Goal: Task Accomplishment & Management: Use online tool/utility

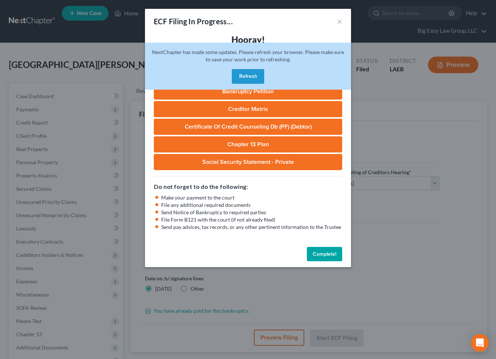
select select "0"
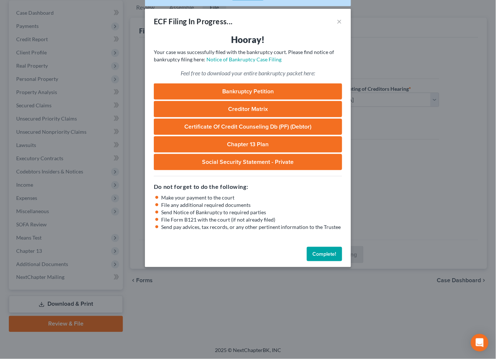
click at [326, 250] on button "Complete!" at bounding box center [324, 254] width 35 height 15
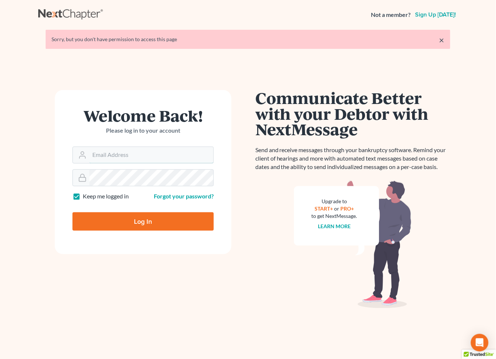
type input "[EMAIL_ADDRESS][DOMAIN_NAME]"
click at [140, 218] on input "Log In" at bounding box center [142, 222] width 141 height 18
type input "Thinking..."
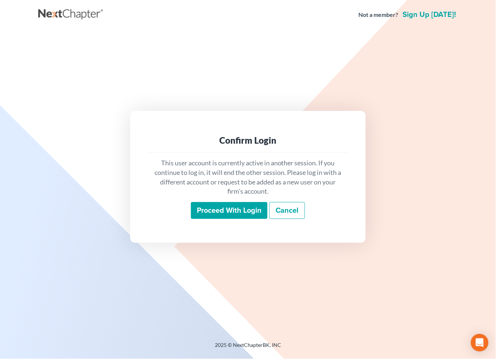
click at [227, 207] on input "Proceed with login" at bounding box center [229, 210] width 76 height 17
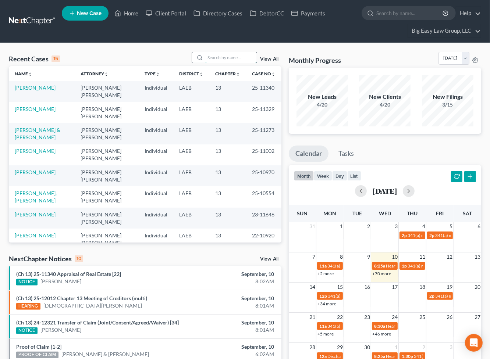
click at [232, 61] on input "search" at bounding box center [230, 57] width 51 height 11
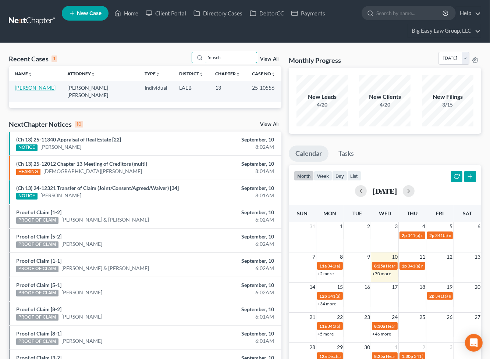
type input "fousch"
click at [39, 89] on link "[PERSON_NAME]" at bounding box center [35, 88] width 41 height 6
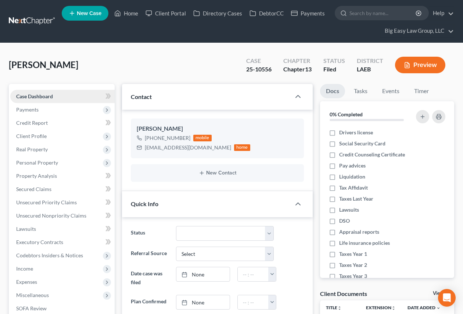
scroll to position [9298, 0]
click at [127, 18] on link "Home" at bounding box center [126, 13] width 31 height 13
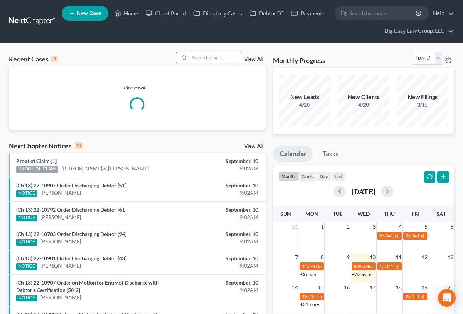
click at [221, 54] on input "search" at bounding box center [215, 57] width 51 height 11
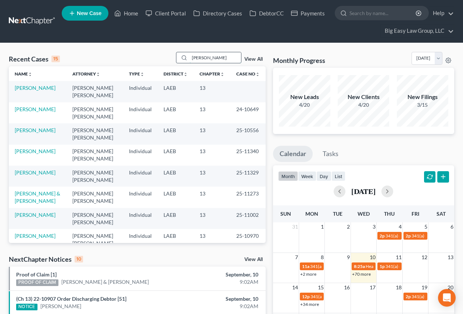
type input "duhe"
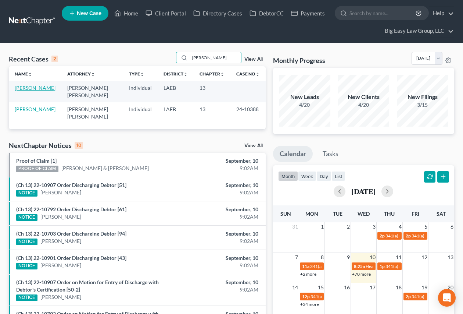
click at [24, 91] on link "Duhe, Donna" at bounding box center [35, 88] width 41 height 6
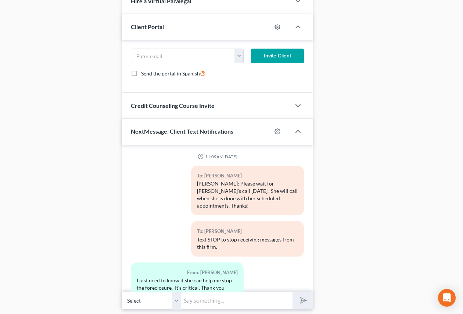
scroll to position [5839, 0]
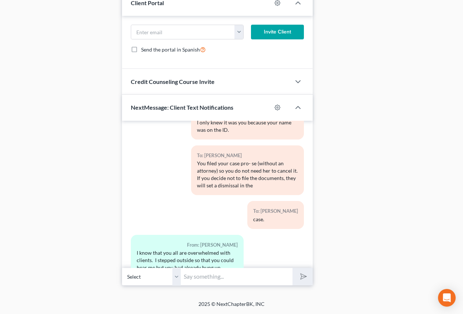
click at [225, 277] on input "text" at bounding box center [237, 276] width 112 height 18
type input "No prob - I'll give you a call when the docket ends... it is a LONG one today!"
click at [293, 268] on button "submit" at bounding box center [303, 276] width 20 height 17
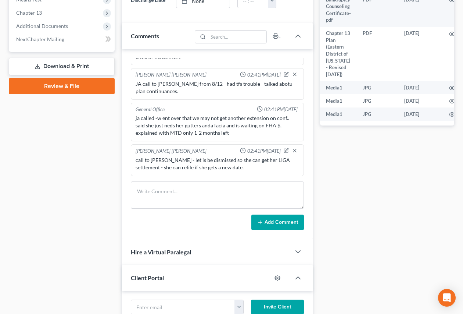
scroll to position [0, 0]
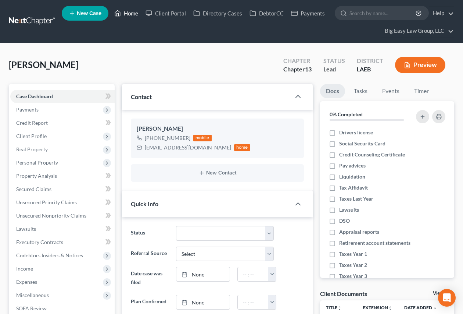
click at [125, 14] on link "Home" at bounding box center [126, 13] width 31 height 13
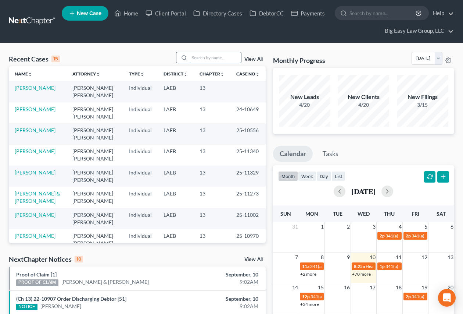
click at [196, 54] on input "search" at bounding box center [215, 57] width 51 height 11
click at [206, 59] on input "search" at bounding box center [215, 57] width 51 height 11
type input "fousch"
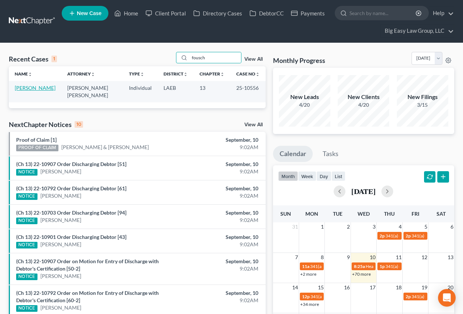
click at [18, 89] on link "[PERSON_NAME]" at bounding box center [35, 88] width 41 height 6
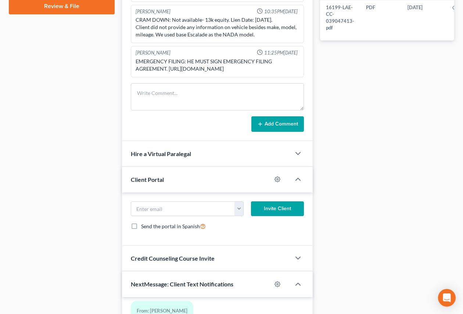
scroll to position [593, 0]
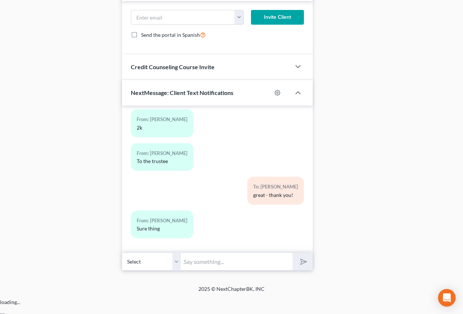
click at [251, 270] on input "text" at bounding box center [237, 261] width 112 height 18
type input "continued to 10/8"
click at [293, 253] on button "submit" at bounding box center [303, 261] width 20 height 17
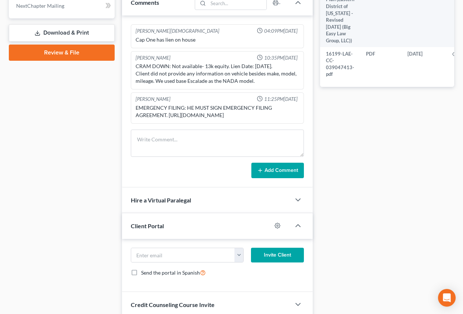
scroll to position [0, 0]
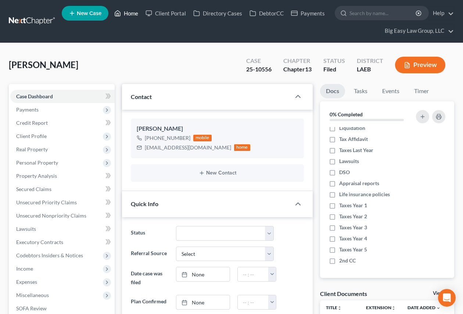
click at [120, 13] on icon at bounding box center [117, 13] width 7 height 9
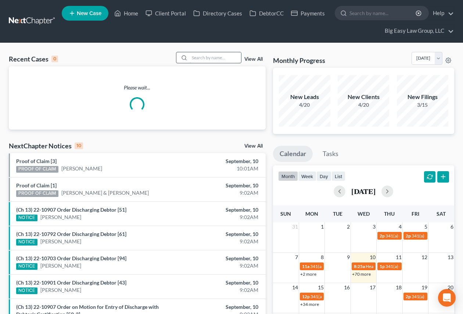
click at [224, 55] on input "search" at bounding box center [215, 57] width 51 height 11
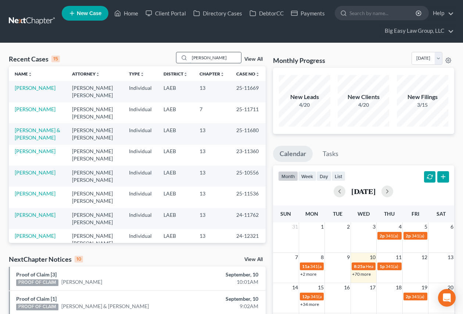
type input "keller"
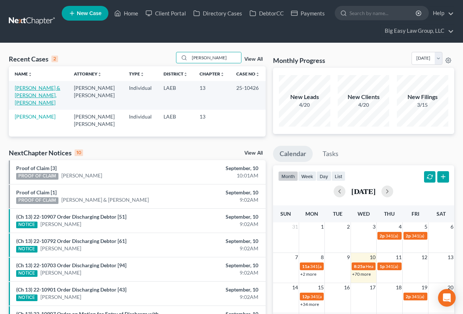
click at [40, 89] on link "Keller, Ashante & Caston Sr., Brandon" at bounding box center [38, 95] width 46 height 21
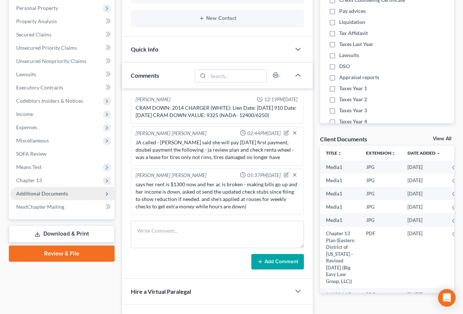
scroll to position [6955, 0]
click at [72, 195] on span "Additional Documents" at bounding box center [62, 193] width 104 height 13
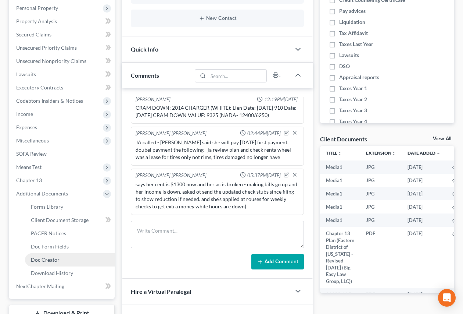
click at [90, 257] on link "Doc Creator" at bounding box center [70, 259] width 90 height 13
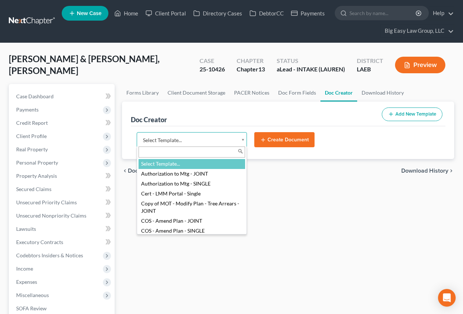
click at [237, 137] on body "Home New Case Client Portal Directory Cases DebtorCC Payments Big Easy Law Grou…" at bounding box center [231, 272] width 463 height 544
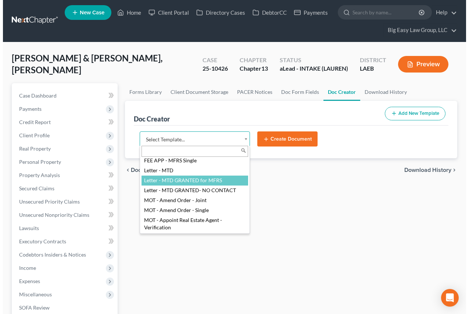
scroll to position [225, 0]
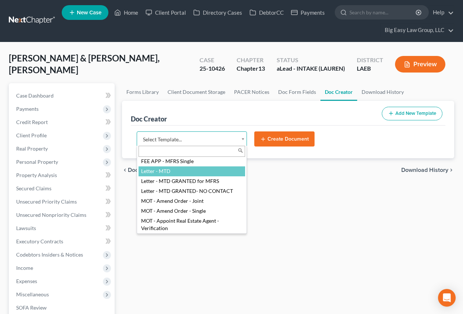
select select "99998"
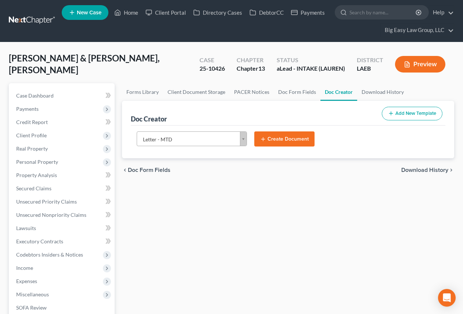
click at [283, 136] on button "Create Document" at bounding box center [285, 138] width 60 height 15
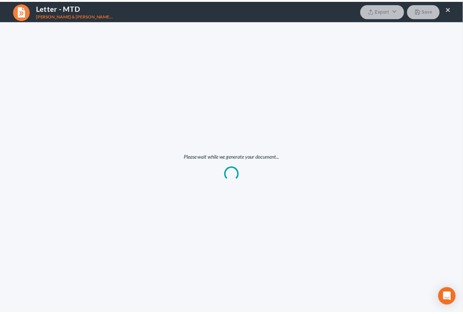
scroll to position [0, 0]
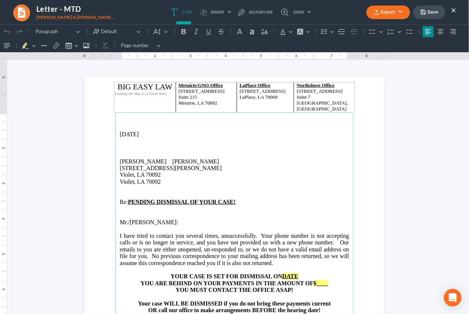
drag, startPoint x: 454, startPoint y: 11, endPoint x: 396, endPoint y: 6, distance: 58.4
click at [454, 11] on button "×" at bounding box center [454, 10] width 5 height 9
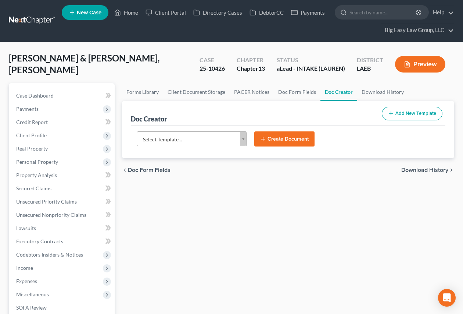
click at [235, 140] on body "Home New Case Client Portal Directory Cases DebtorCC Payments Big Easy Law Grou…" at bounding box center [231, 271] width 463 height 544
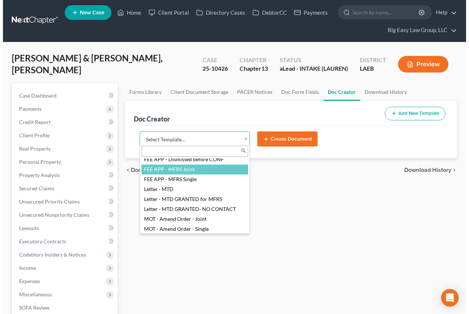
scroll to position [213, 0]
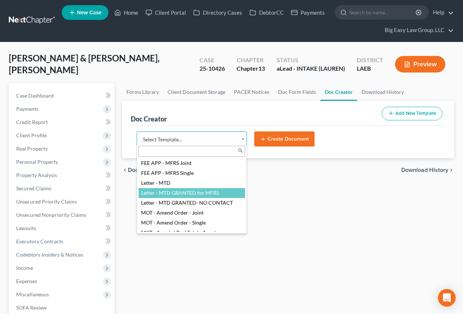
select select "115254"
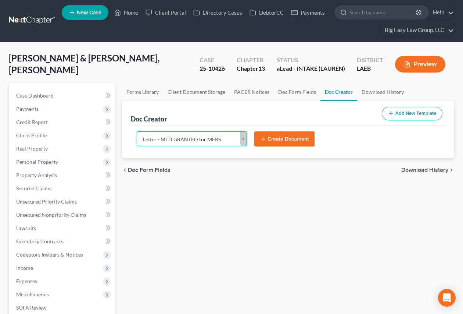
click at [273, 138] on button "Create Document" at bounding box center [285, 138] width 60 height 15
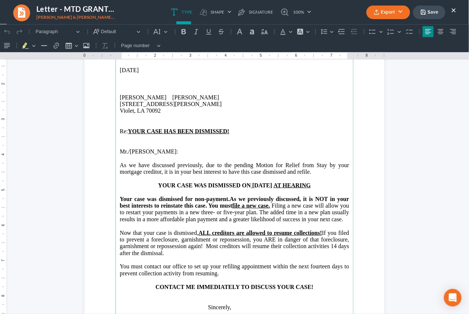
scroll to position [65, 0]
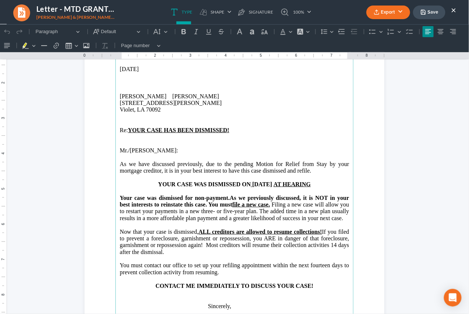
click at [128, 147] on span "Mr./Ms. Keller" at bounding box center [148, 150] width 57 height 6
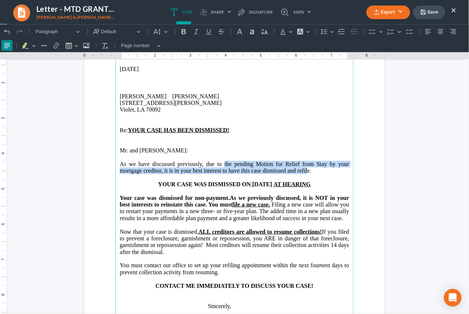
drag, startPoint x: 306, startPoint y: 170, endPoint x: 320, endPoint y: 166, distance: 15.4
click at [223, 163] on p "As we have discussed previously, due to the pending Motion for Relief from Stay…" at bounding box center [234, 167] width 229 height 14
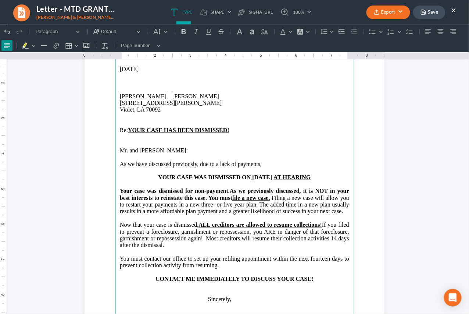
click at [246, 178] on strong "YOUR CASE WAS DISMISSED ON 09/10/2025" at bounding box center [215, 177] width 114 height 6
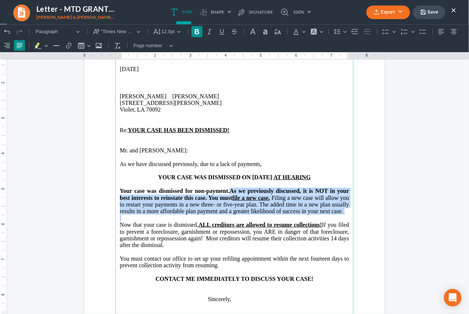
drag, startPoint x: 229, startPoint y: 191, endPoint x: 293, endPoint y: 224, distance: 72.4
click at [293, 224] on main "09/10/2025 Ashante N. Keller Brandon Caston Sr. 2908 Daniel Dr. Violet, LA 7009…" at bounding box center [234, 206] width 238 height 318
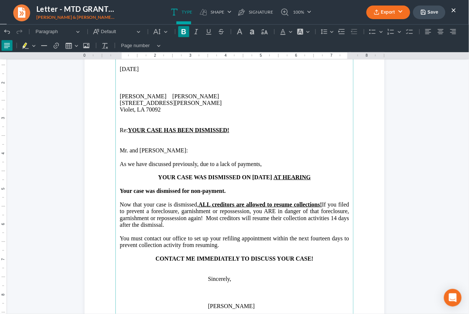
click at [151, 186] on p "Rich Text Editor, page-0-main" at bounding box center [234, 184] width 229 height 7
drag, startPoint x: 268, startPoint y: 165, endPoint x: 198, endPoint y: 165, distance: 69.5
click at [198, 165] on p "As we have discussed previously, due to a lack of payments," at bounding box center [234, 163] width 229 height 7
click at [242, 246] on p "You must contact our office to set up your refiling appointment within the next…" at bounding box center [234, 242] width 229 height 14
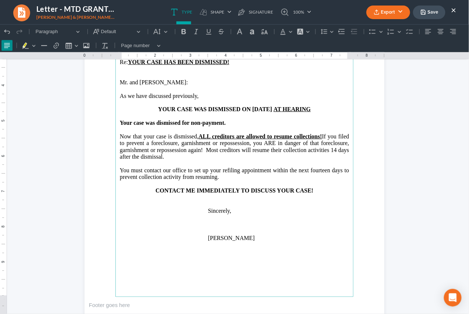
scroll to position [169, 0]
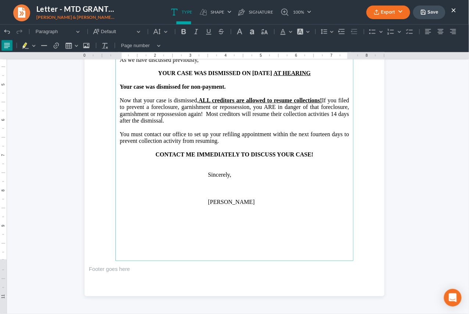
click at [404, 11] on button "Export" at bounding box center [389, 13] width 44 height 14
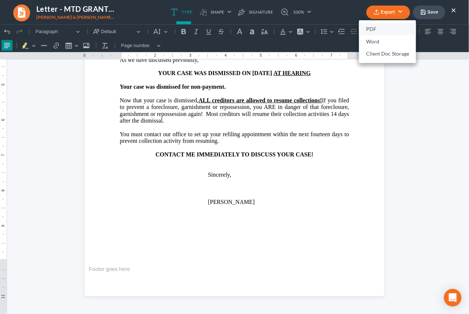
click at [380, 30] on link "PDF" at bounding box center [387, 29] width 57 height 13
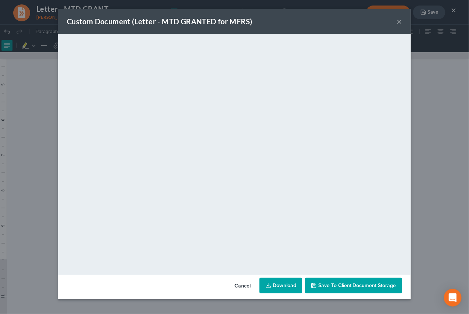
click at [399, 20] on button "×" at bounding box center [399, 21] width 5 height 9
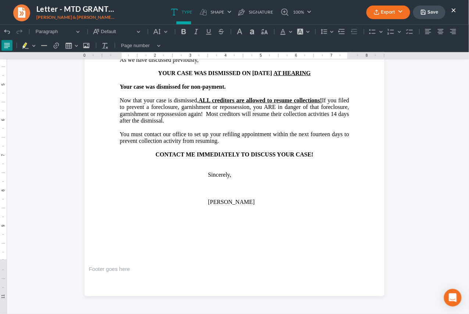
click at [416, 148] on html "1.00 10.00 0 1 1 2 2 3 3 4 4 5 5 6 6 7 7 8 8 9 9 10 10 11 11 Undo (⌘Z) Undo Red…" at bounding box center [234, 84] width 469 height 459
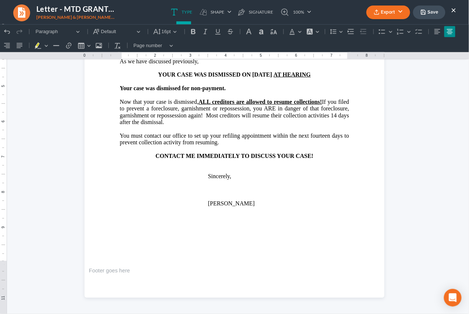
scroll to position [167, 0]
click at [435, 14] on button "Save" at bounding box center [429, 13] width 32 height 14
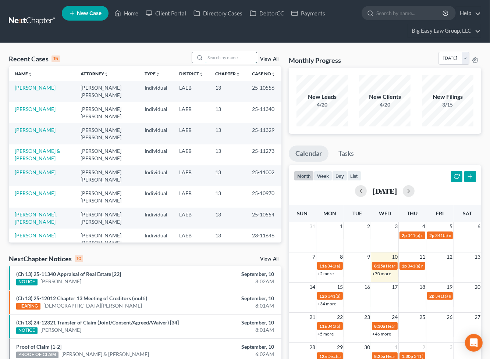
click at [216, 55] on input "search" at bounding box center [230, 57] width 51 height 11
type input "[PERSON_NAME]"
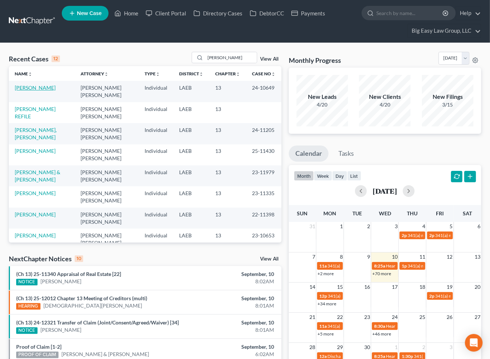
click at [40, 87] on link "[PERSON_NAME]" at bounding box center [35, 88] width 41 height 6
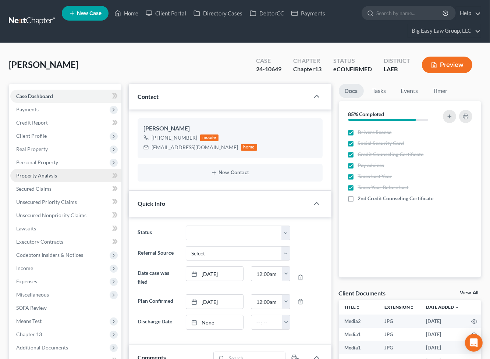
scroll to position [7270, 0]
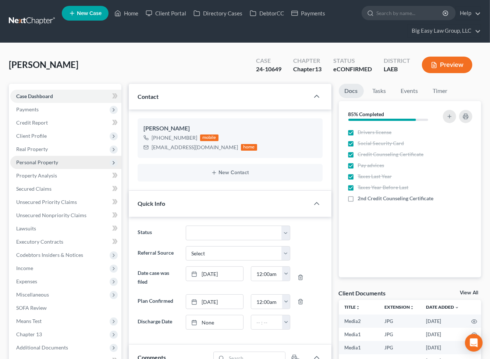
click at [53, 166] on span "Personal Property" at bounding box center [65, 162] width 111 height 13
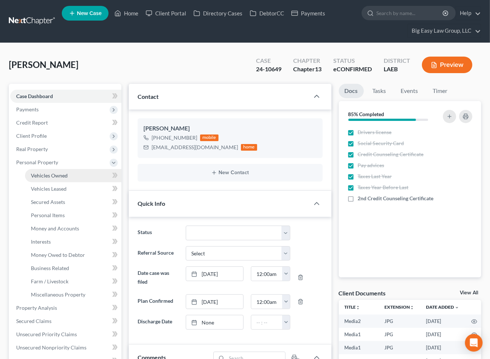
click at [55, 177] on span "Vehicles Owned" at bounding box center [49, 175] width 37 height 6
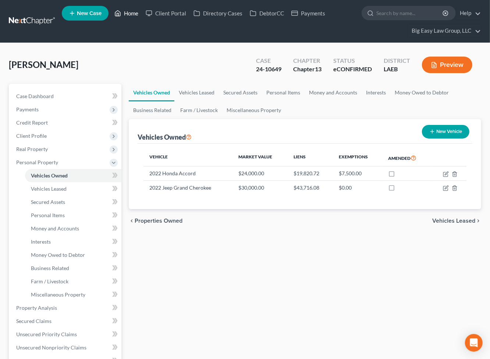
click at [133, 12] on link "Home" at bounding box center [126, 13] width 31 height 13
